Goal: Book appointment/travel/reservation

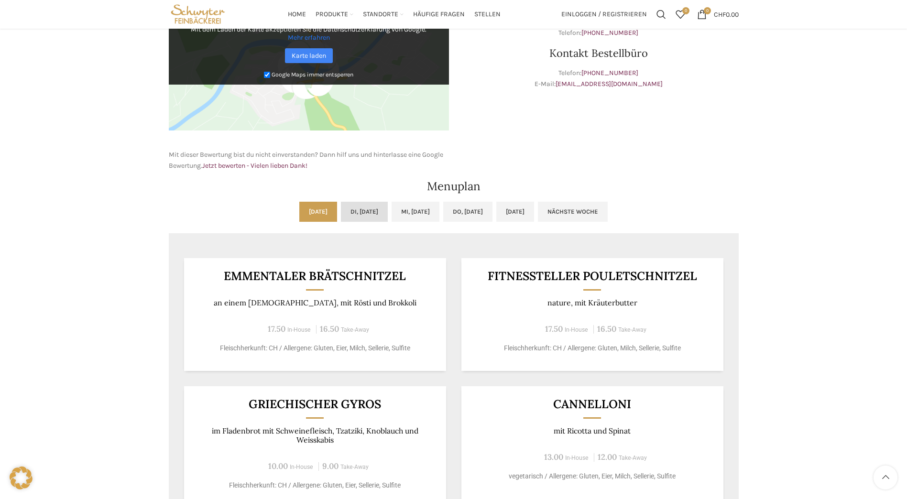
scroll to position [335, 0]
click at [344, 214] on link "Di, [DATE]" at bounding box center [364, 212] width 47 height 20
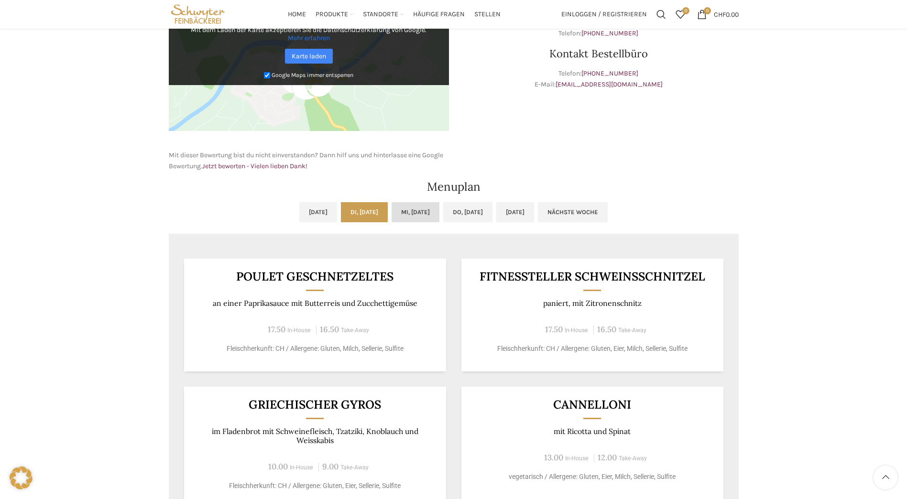
click at [422, 212] on link "Mi, [DATE]" at bounding box center [416, 212] width 48 height 20
click at [341, 208] on link "Di, [DATE]" at bounding box center [364, 212] width 47 height 20
click at [427, 207] on link "Mi, [DATE]" at bounding box center [416, 212] width 48 height 20
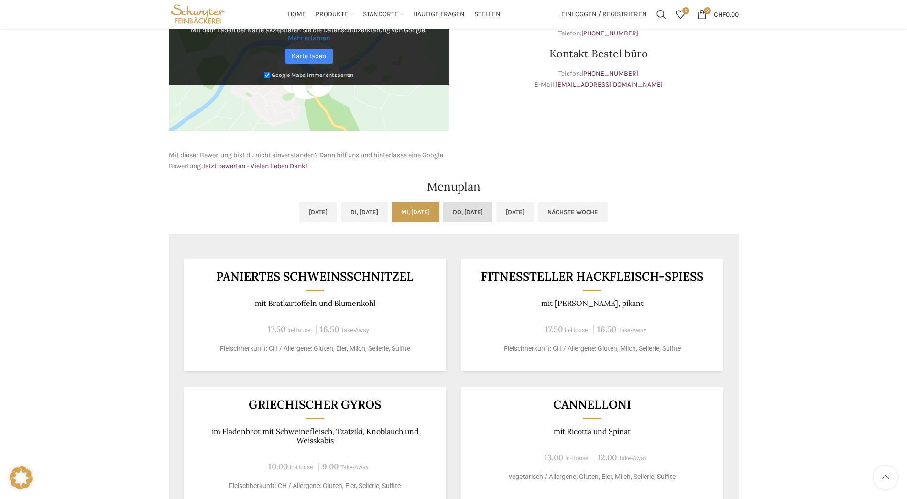
click at [468, 210] on link "Do, [DATE]" at bounding box center [467, 212] width 49 height 20
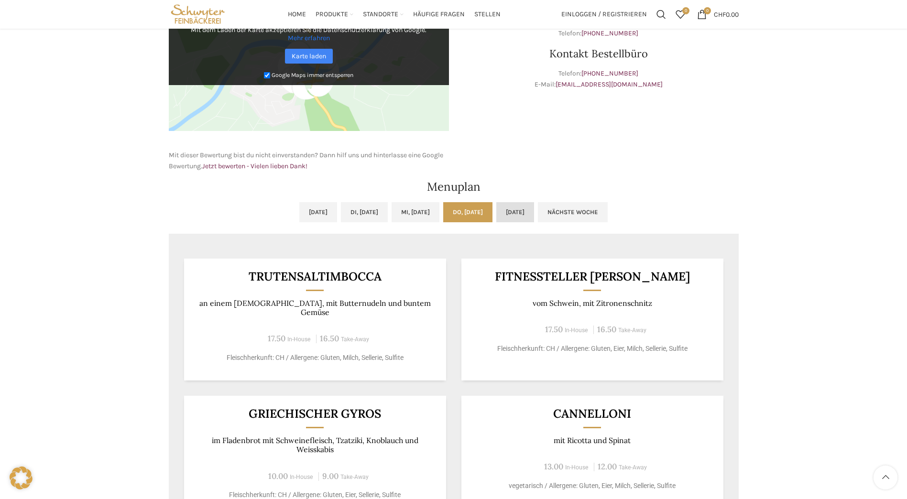
click at [530, 210] on link "[DATE]" at bounding box center [515, 212] width 38 height 20
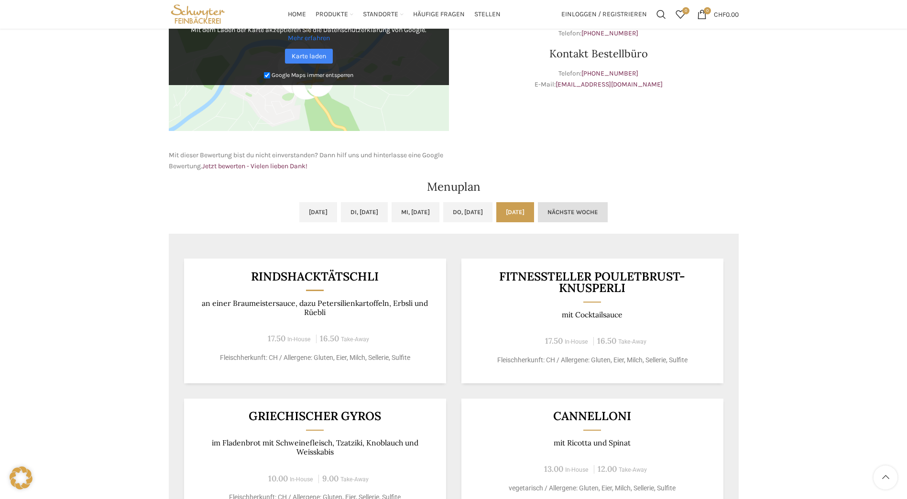
click at [603, 209] on link "Nächste Woche" at bounding box center [573, 212] width 70 height 20
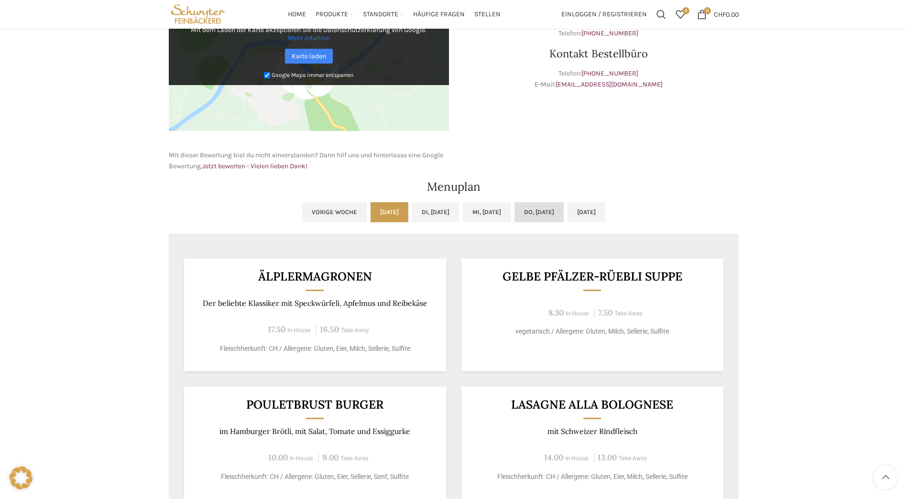
click at [559, 210] on link "Do, [DATE]" at bounding box center [539, 212] width 49 height 20
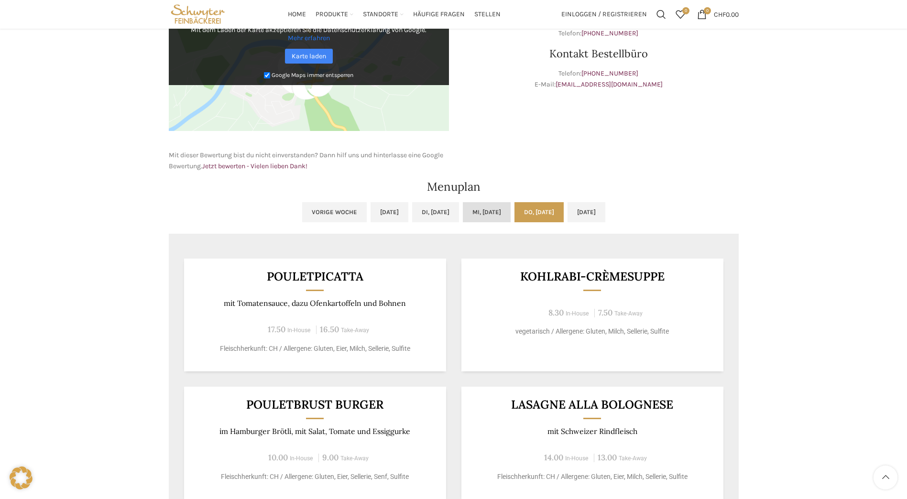
click at [493, 210] on link "Mi, [DATE]" at bounding box center [487, 212] width 48 height 20
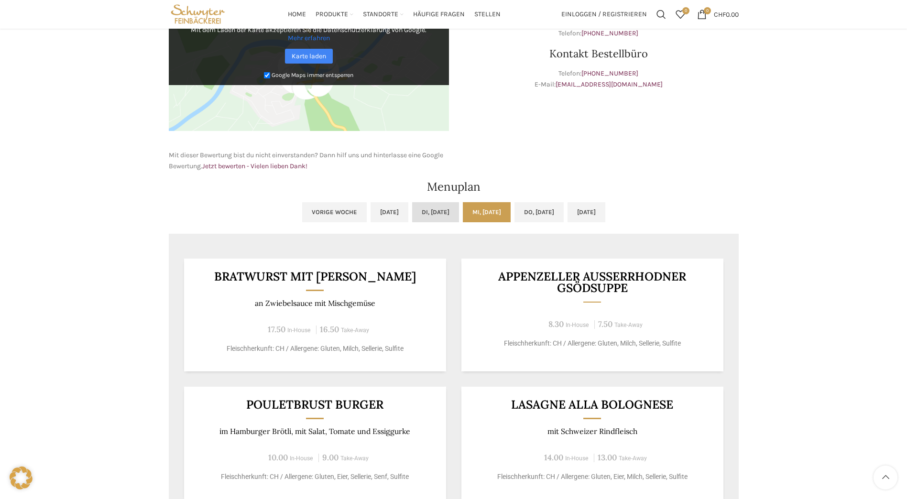
click at [441, 210] on link "Di, [DATE]" at bounding box center [435, 212] width 47 height 20
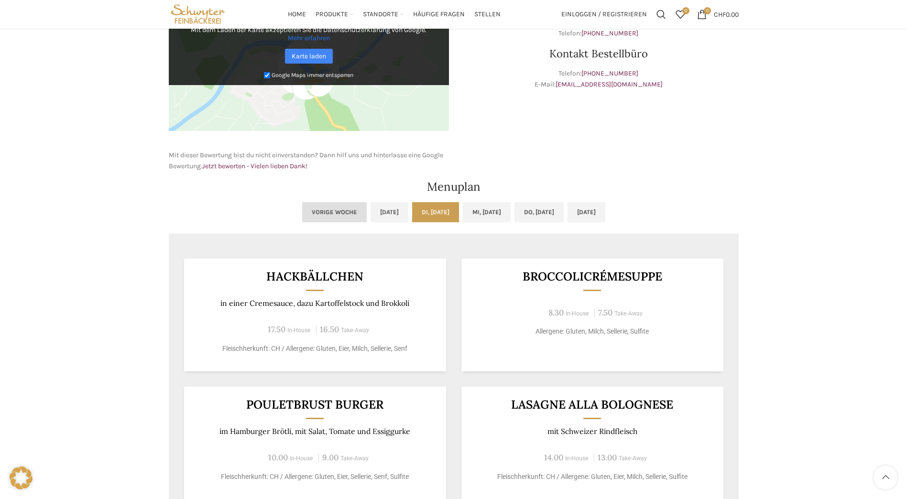
click at [302, 209] on link "Vorige Woche" at bounding box center [334, 212] width 65 height 20
